Goal: Find contact information: Find contact information

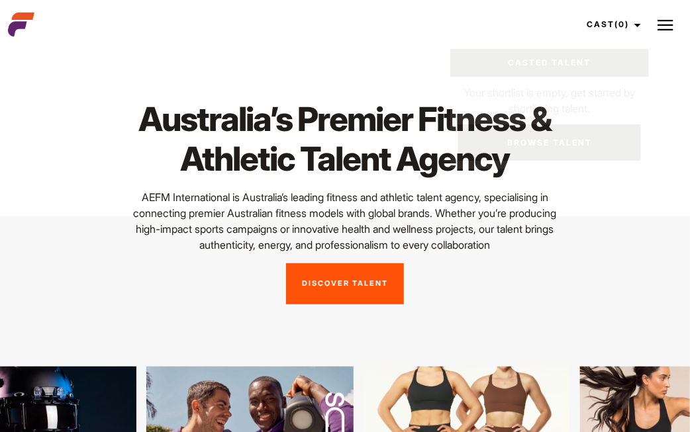
click at [673, 32] on img at bounding box center [665, 25] width 16 height 16
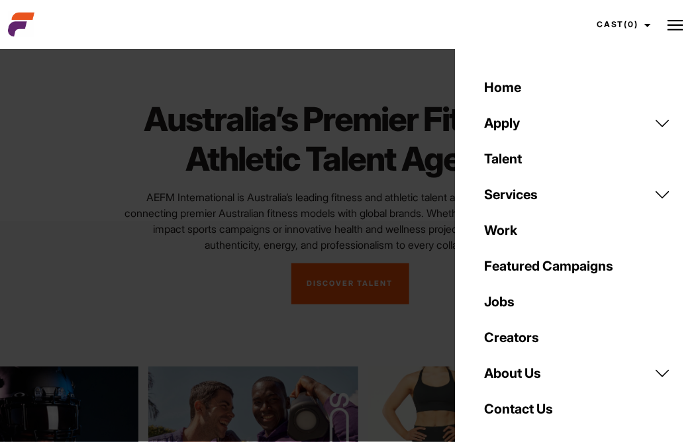
click at [510, 411] on link "Contact Us" at bounding box center [577, 409] width 203 height 36
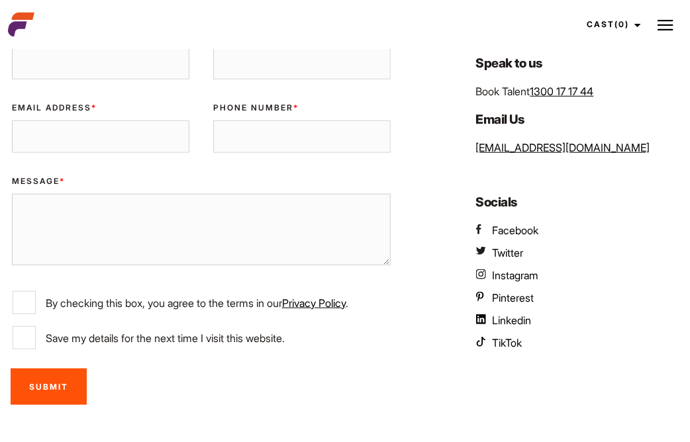
scroll to position [199, 0]
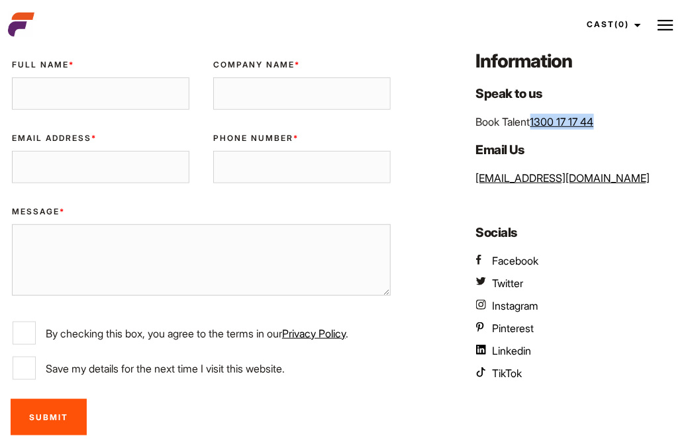
drag, startPoint x: 619, startPoint y: 124, endPoint x: 533, endPoint y: 121, distance: 86.1
click at [533, 121] on p "Book Talent 1300 17 17 44" at bounding box center [579, 122] width 206 height 16
copy link "1300 17 17 44"
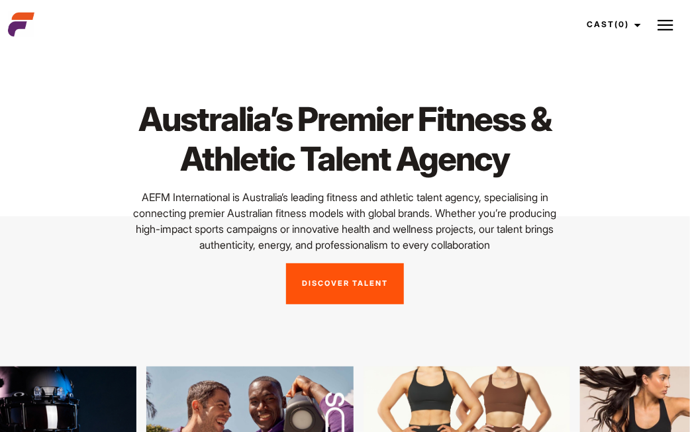
click at [670, 27] on img at bounding box center [665, 25] width 16 height 16
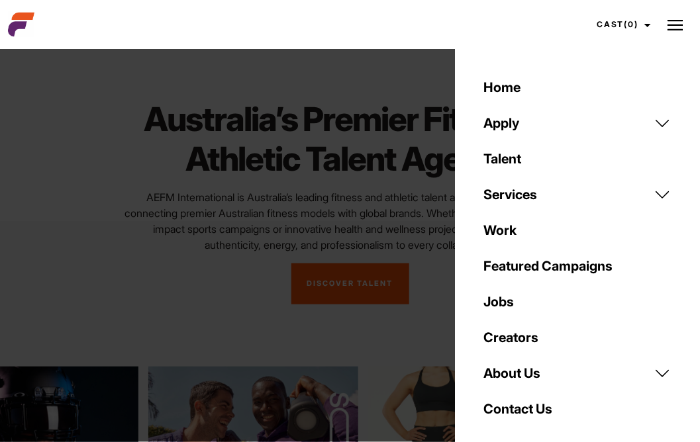
click at [515, 409] on link "Contact Us" at bounding box center [577, 409] width 203 height 36
